Goal: Check status: Check status

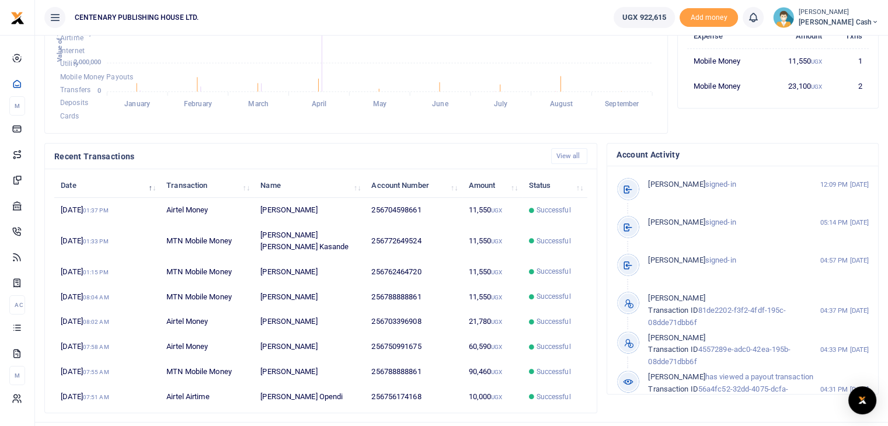
scroll to position [269, 0]
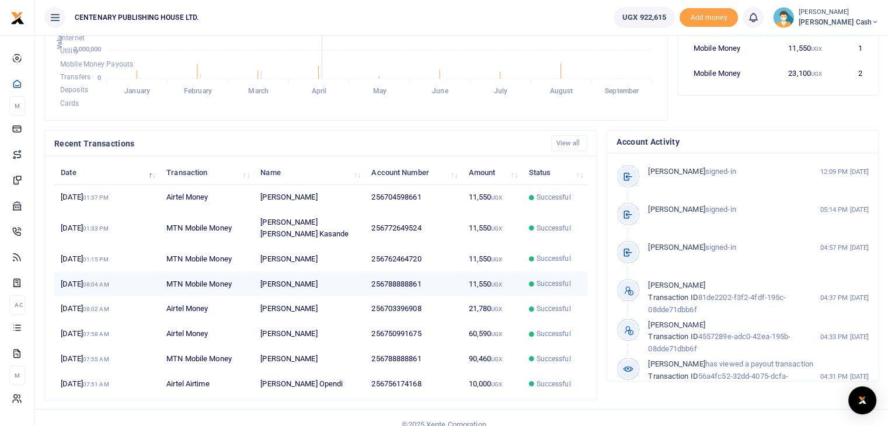
click at [397, 271] on td "256788888861" at bounding box center [413, 283] width 97 height 25
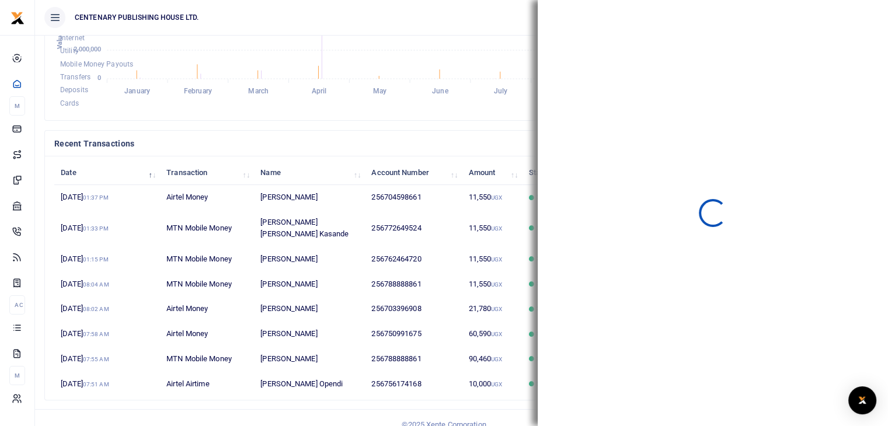
click at [454, 409] on footer "© 2025 Xente Corporation" at bounding box center [444, 424] width 888 height 31
click at [450, 388] on div "Recent Transactions View all Date Transaction Name Account Number Amount Status…" at bounding box center [321, 269] width 562 height 279
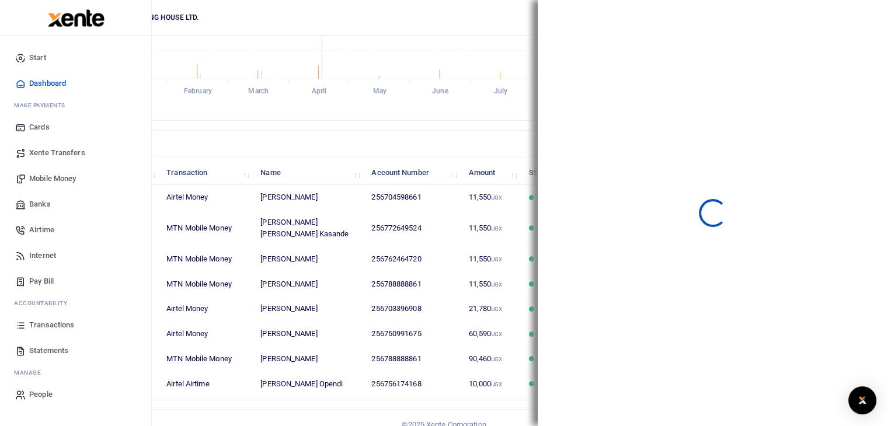
click at [50, 325] on span "Transactions" at bounding box center [51, 325] width 45 height 12
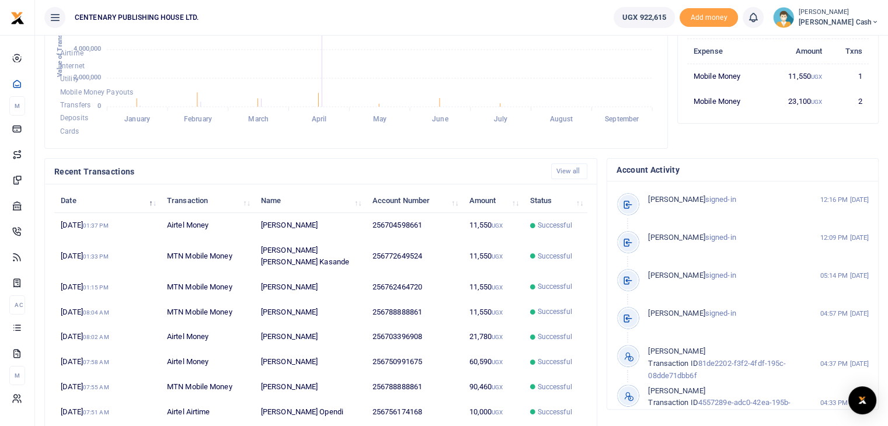
scroll to position [269, 0]
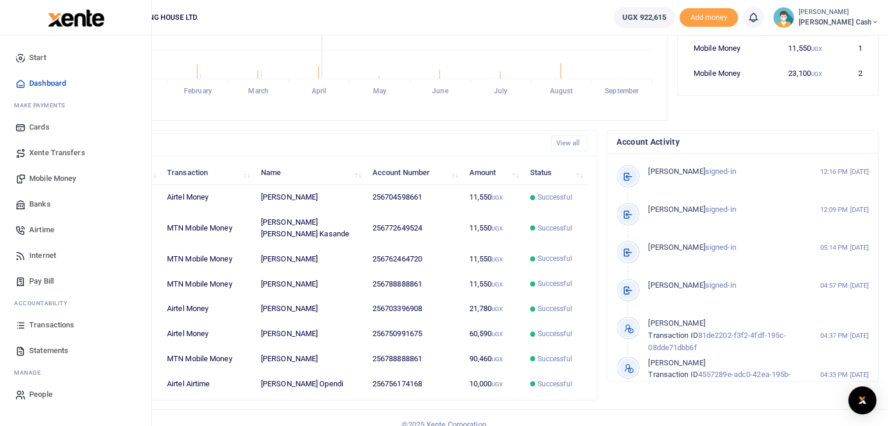
click at [63, 323] on span "Transactions" at bounding box center [51, 325] width 45 height 12
